Goal: Use online tool/utility

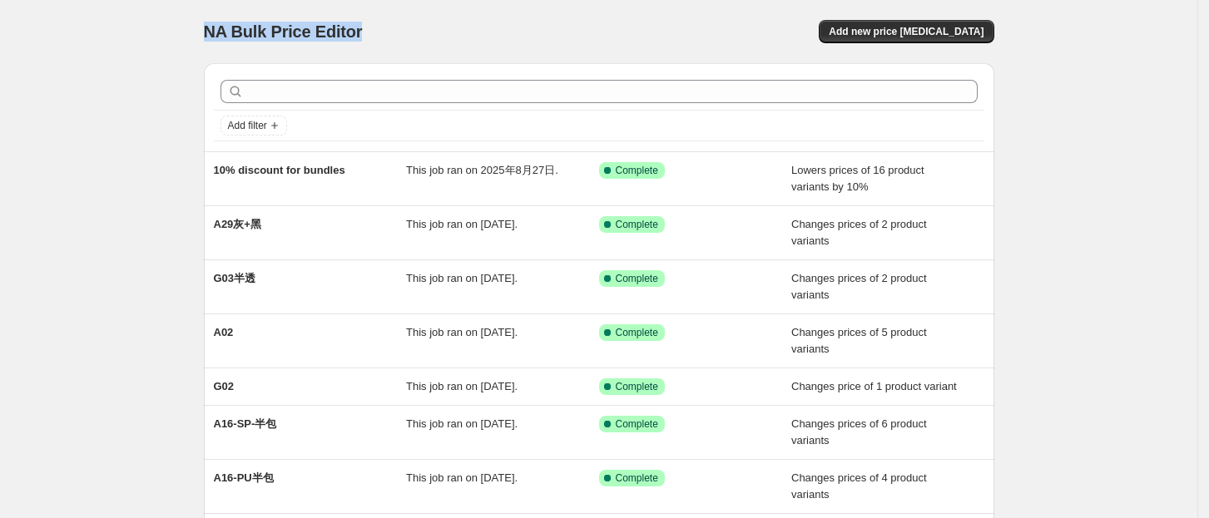
drag, startPoint x: 210, startPoint y: 34, endPoint x: 368, endPoint y: 22, distance: 158.5
click at [368, 22] on div "NA Bulk Price Editor" at bounding box center [394, 31] width 380 height 23
copy span "NA Bulk Price Editor"
click at [1112, 164] on div "NA Bulk Price Editor. This page is ready NA Bulk Price Editor Add new price [ME…" at bounding box center [598, 366] width 1197 height 732
